Goal: Transaction & Acquisition: Purchase product/service

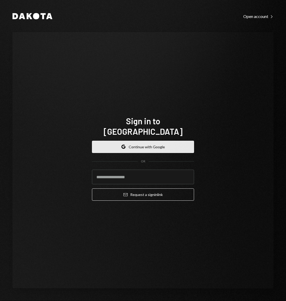
click at [155, 145] on button "Google Continue with Google" at bounding box center [143, 147] width 102 height 12
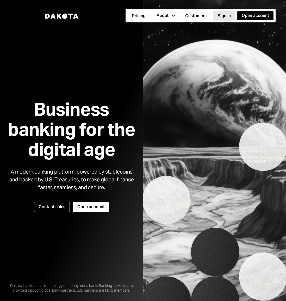
click at [220, 16] on button "Sign in" at bounding box center [224, 15] width 22 height 9
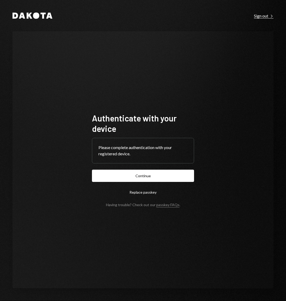
click at [261, 16] on div "Sign out Right Caret" at bounding box center [264, 15] width 20 height 5
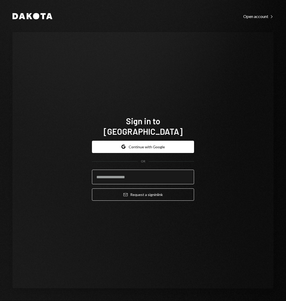
click at [114, 172] on input "email" at bounding box center [143, 177] width 102 height 15
type input "**********"
click at [92, 189] on button "Email Request a sign in link" at bounding box center [143, 195] width 102 height 12
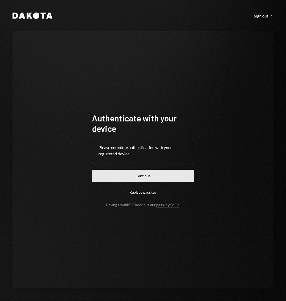
click at [137, 177] on button "Continue" at bounding box center [143, 176] width 102 height 12
click at [129, 174] on button "Continue" at bounding box center [143, 176] width 102 height 12
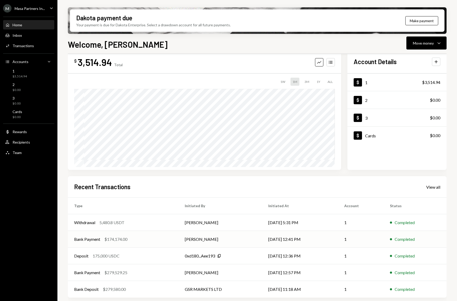
scroll to position [13, 0]
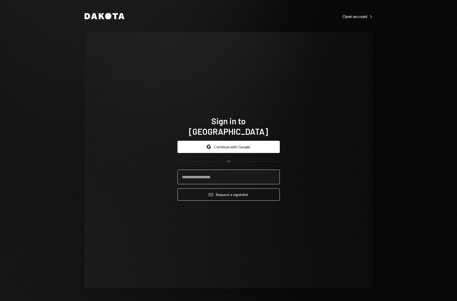
drag, startPoint x: 186, startPoint y: 173, endPoint x: 200, endPoint y: 171, distance: 14.2
click at [189, 173] on input "email" at bounding box center [228, 177] width 102 height 15
type input "**********"
click at [177, 189] on button "Email Request a sign in link" at bounding box center [228, 195] width 102 height 12
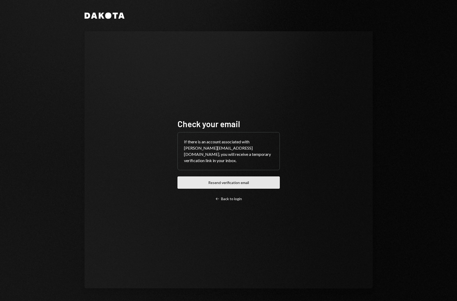
click at [252, 177] on button "Resend verification email" at bounding box center [228, 183] width 102 height 12
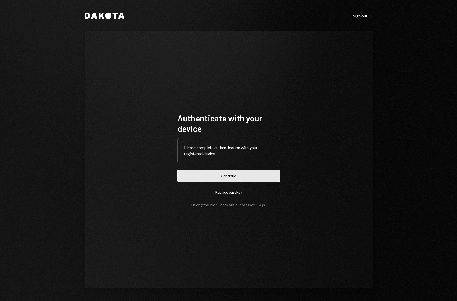
click at [201, 180] on button "Continue" at bounding box center [228, 176] width 102 height 12
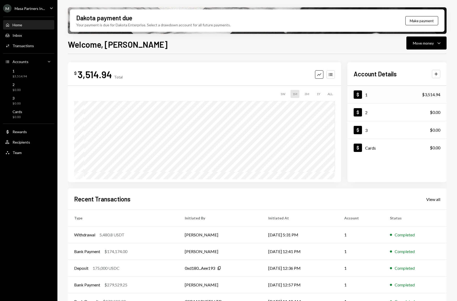
click at [380, 93] on div "Dollar 1 $3,514.94" at bounding box center [396, 94] width 99 height 17
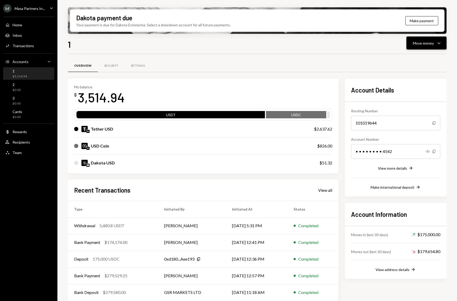
click at [435, 44] on div "Move money Caret Down" at bounding box center [426, 43] width 27 height 6
click at [414, 82] on div "Deposit" at bounding box center [422, 82] width 38 height 5
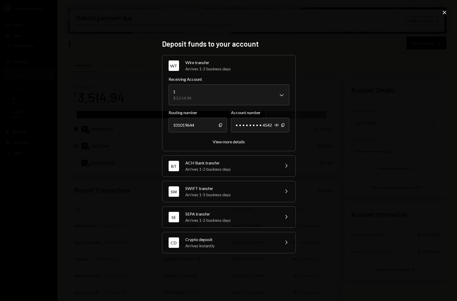
click at [234, 242] on div "Crypto deposit" at bounding box center [230, 240] width 91 height 6
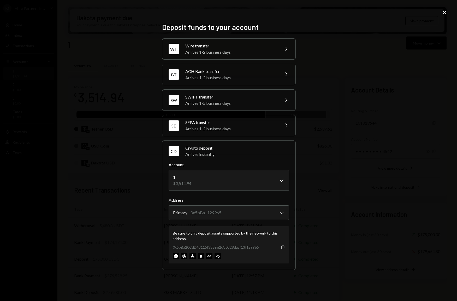
click at [283, 247] on icon "Copy" at bounding box center [283, 247] width 4 height 4
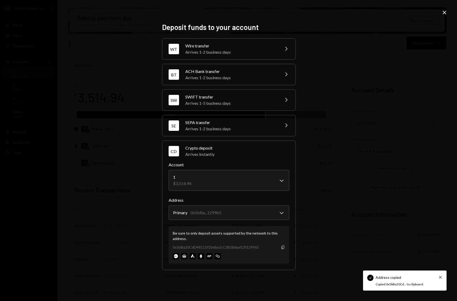
click at [283, 247] on icon "Copy" at bounding box center [283, 247] width 4 height 4
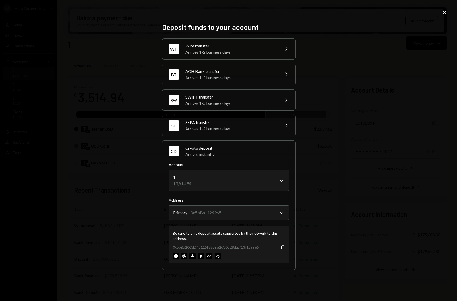
click at [442, 11] on icon "Close" at bounding box center [444, 12] width 6 height 6
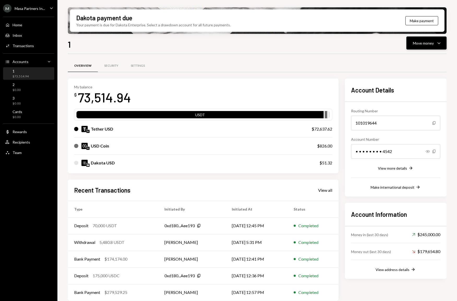
click at [441, 45] on icon "Caret Down" at bounding box center [438, 43] width 6 height 6
click at [414, 74] on div "Convert Transfer" at bounding box center [418, 71] width 52 height 12
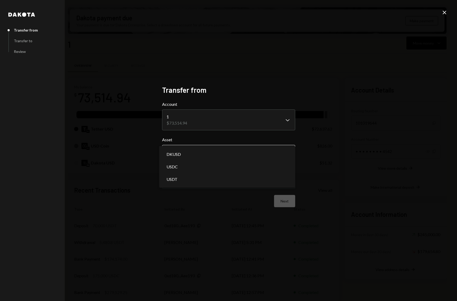
click at [232, 154] on body "M Masa Partners In... Caret Down Home Home Inbox Inbox Activities Transactions …" at bounding box center [228, 150] width 457 height 301
select select "****"
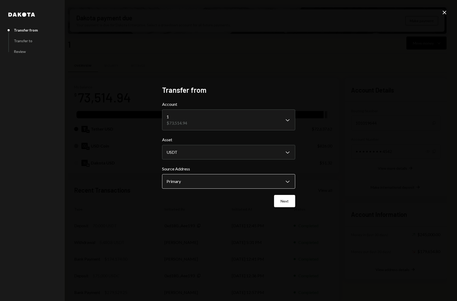
click at [217, 184] on body "M Masa Partners In... Caret Down Home Home Inbox Inbox Activities Transactions …" at bounding box center [228, 150] width 457 height 301
drag, startPoint x: 264, startPoint y: 185, endPoint x: 272, endPoint y: 193, distance: 11.8
click at [281, 203] on button "Next" at bounding box center [284, 201] width 21 height 12
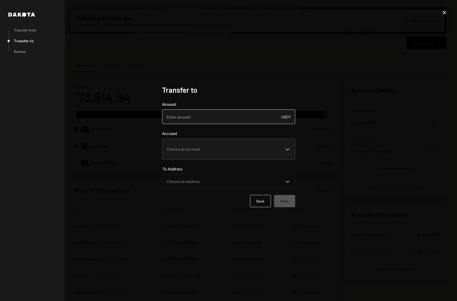
click at [189, 114] on input "Amount" at bounding box center [228, 117] width 133 height 15
type input "70000"
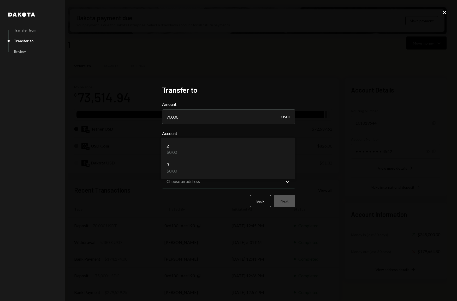
click at [235, 149] on body "M Masa Partners In... Caret Down Home Home Inbox Inbox Activities Transactions …" at bounding box center [228, 150] width 457 height 301
click at [355, 137] on div "Dakota Transfer from Transfer to Review Transfer to Amount 70000 USDT Account C…" at bounding box center [228, 150] width 457 height 301
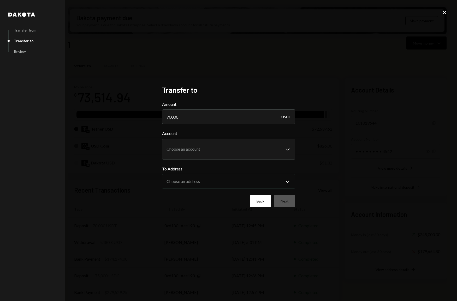
click at [258, 201] on button "Back" at bounding box center [260, 201] width 21 height 12
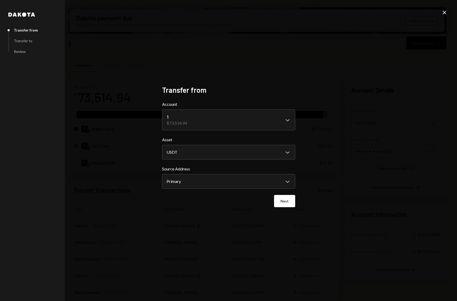
click at [447, 12] on div "**********" at bounding box center [228, 150] width 457 height 301
click at [446, 12] on icon "Close" at bounding box center [444, 12] width 6 height 6
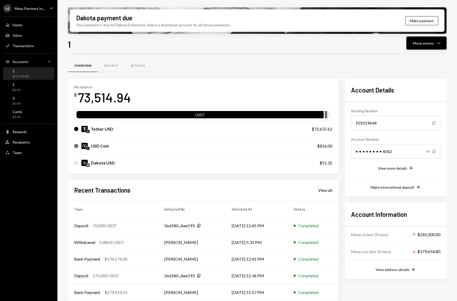
drag, startPoint x: 430, startPoint y: 36, endPoint x: 429, endPoint y: 39, distance: 2.9
click at [430, 38] on div "Dakota payment due Your payment is due for Dakota Enterprise. Select a drawdown…" at bounding box center [256, 150] width 399 height 301
click at [429, 39] on button "Move money Caret Down" at bounding box center [426, 43] width 40 height 13
click at [411, 57] on div "Send" at bounding box center [422, 58] width 38 height 5
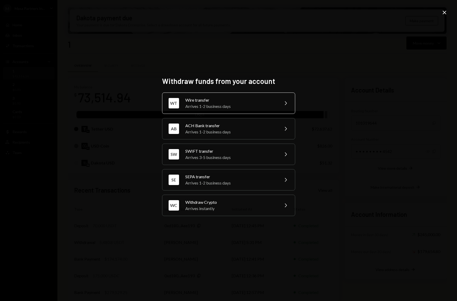
click at [228, 106] on div "Arrives 1-2 business days" at bounding box center [230, 106] width 91 height 6
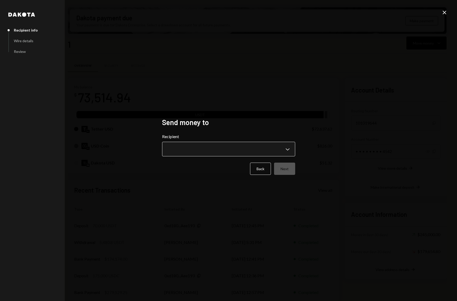
click at [214, 154] on body "M Masa Partners In... Caret Down Home Home Inbox Inbox Activities Transactions …" at bounding box center [228, 150] width 457 height 301
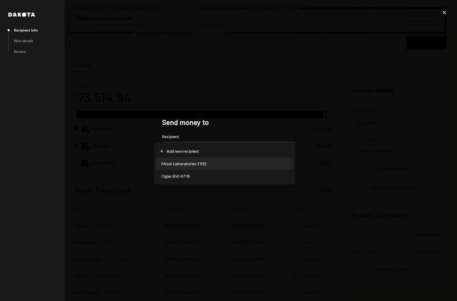
select select "**********"
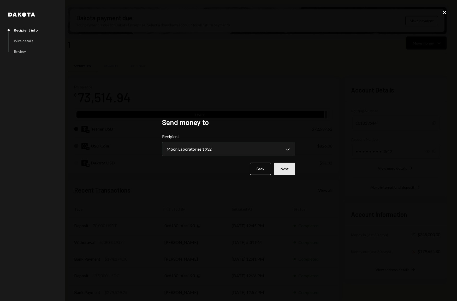
click at [281, 172] on button "Next" at bounding box center [284, 169] width 21 height 12
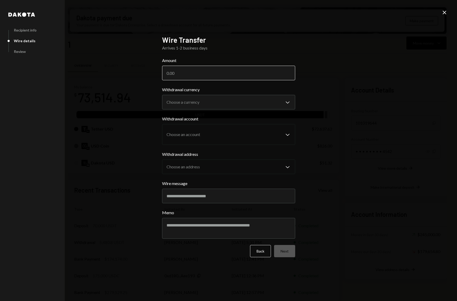
click at [197, 71] on input "Amount" at bounding box center [228, 73] width 133 height 15
type input "70000"
click at [199, 102] on body "M Masa Partners In... Caret Down Home Home Inbox Inbox Activities Transactions …" at bounding box center [228, 150] width 457 height 301
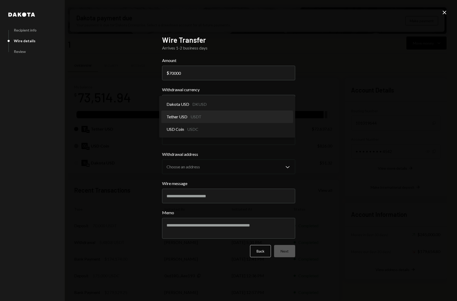
select select "****"
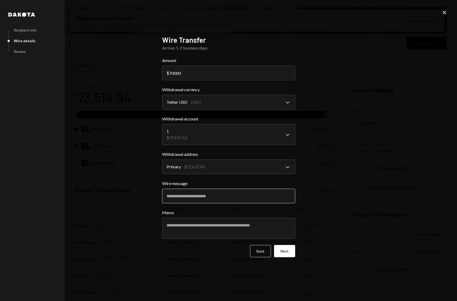
click at [207, 194] on input "Wire message" at bounding box center [228, 196] width 133 height 15
click at [205, 224] on textarea "Memo" at bounding box center [228, 228] width 133 height 21
click at [217, 194] on input "Wire message" at bounding box center [228, 196] width 133 height 15
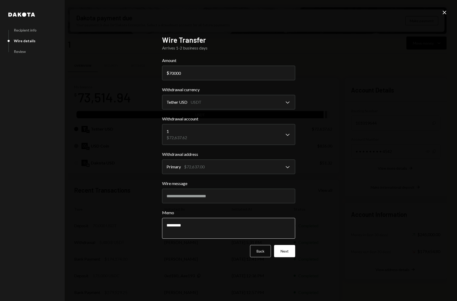
click at [197, 229] on textarea "********" at bounding box center [228, 228] width 133 height 21
type textarea "**********"
click at [291, 249] on button "Next" at bounding box center [284, 251] width 21 height 12
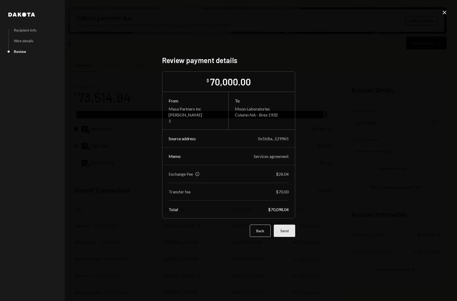
click at [287, 234] on button "Send" at bounding box center [284, 231] width 21 height 12
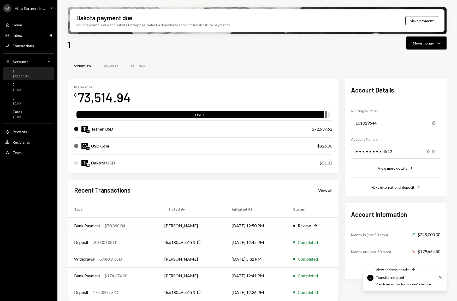
click at [215, 226] on td "[PERSON_NAME]" at bounding box center [191, 225] width 67 height 17
